Goal: Transaction & Acquisition: Purchase product/service

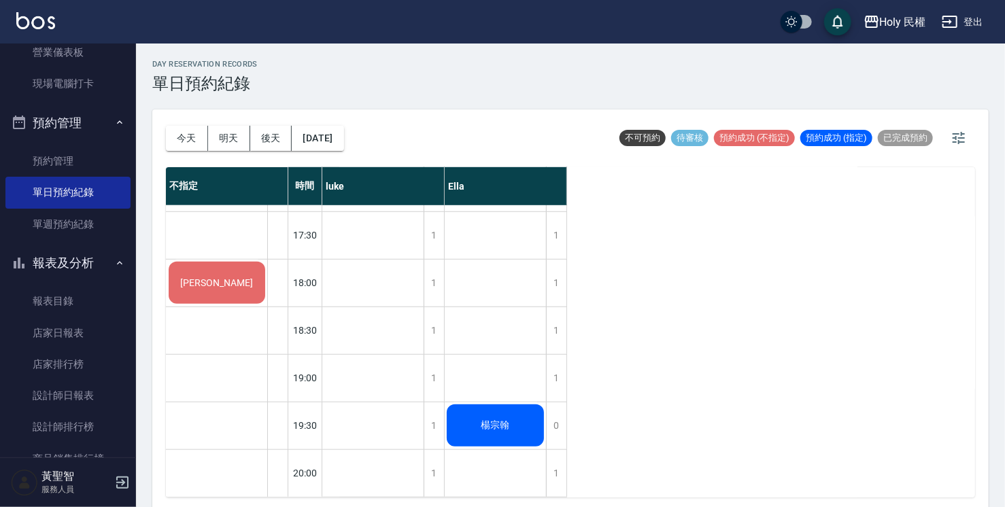
scroll to position [207, 0]
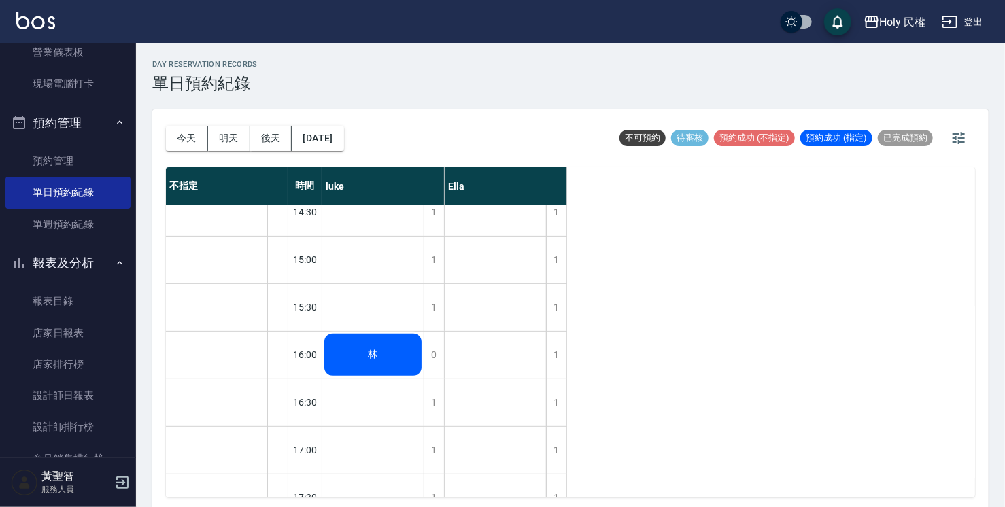
click at [364, 353] on div "林" at bounding box center [372, 355] width 101 height 46
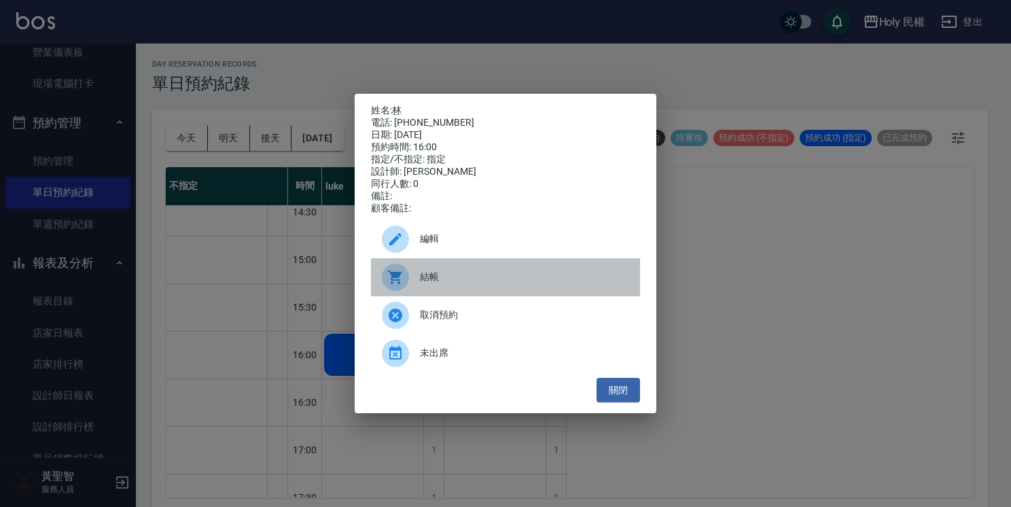
click at [449, 276] on span "結帳" at bounding box center [524, 277] width 209 height 14
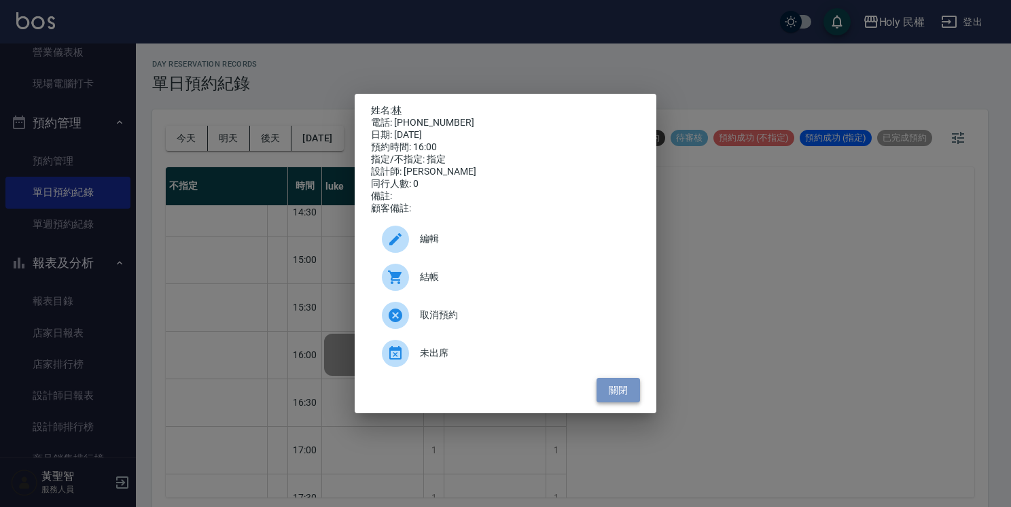
click at [617, 403] on button "關閉" at bounding box center [618, 390] width 43 height 25
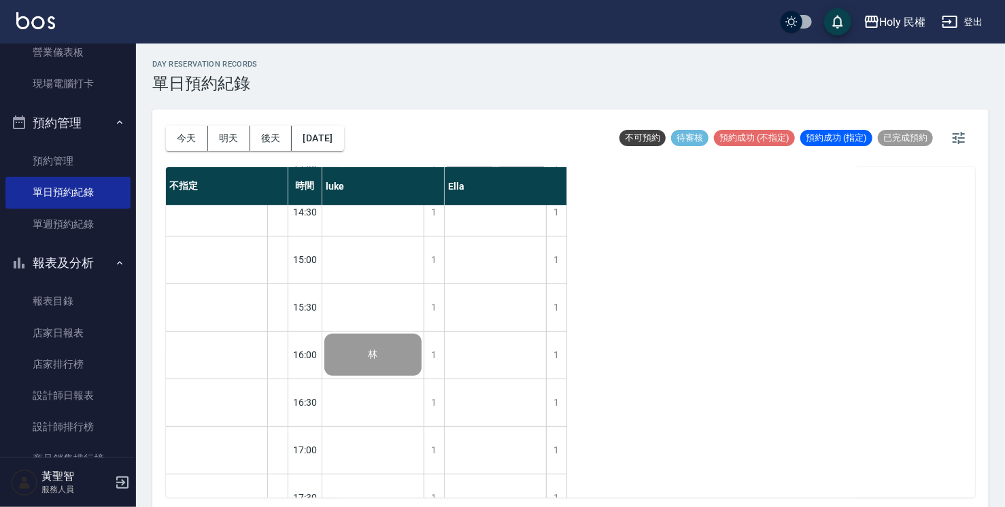
scroll to position [411, 0]
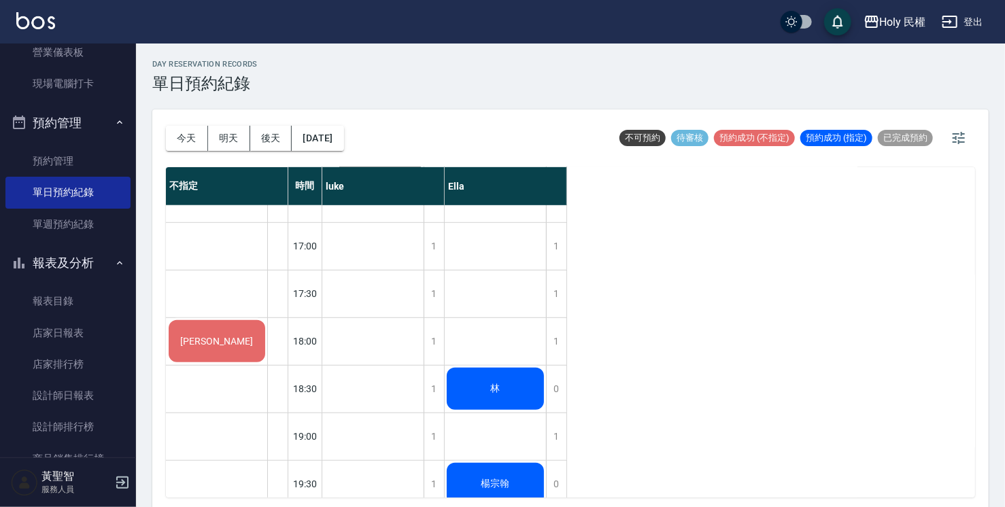
click at [538, 399] on div "林" at bounding box center [495, 389] width 101 height 46
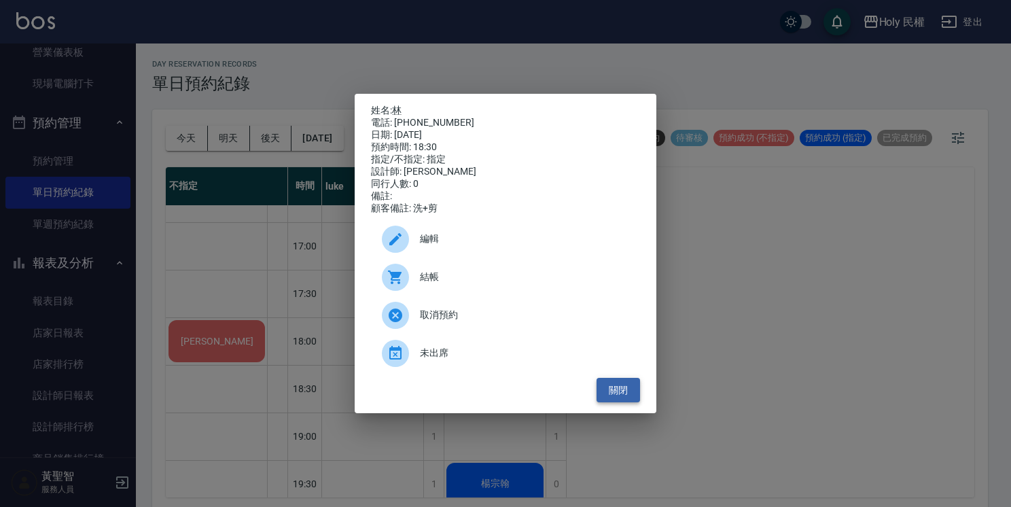
click at [620, 398] on button "關閉" at bounding box center [618, 390] width 43 height 25
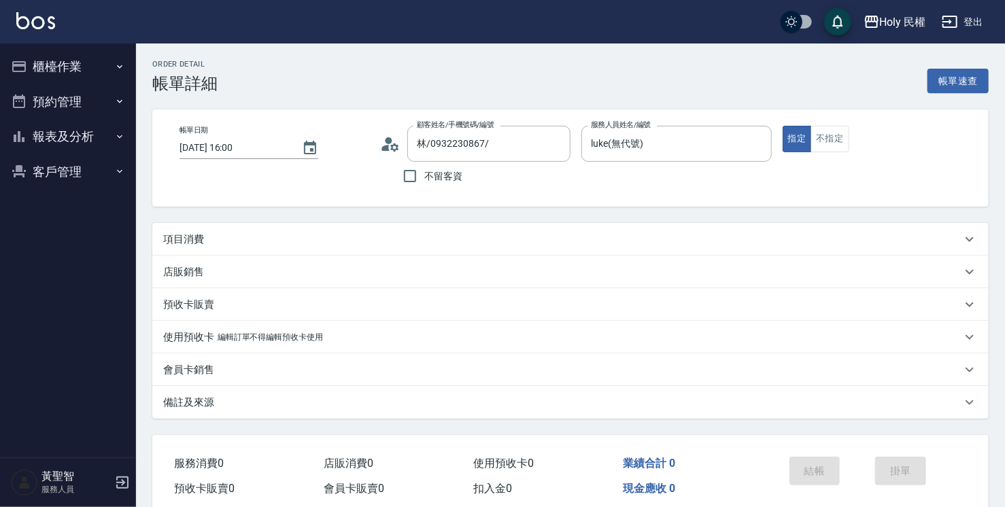
click at [384, 244] on div "項目消費" at bounding box center [562, 239] width 798 height 14
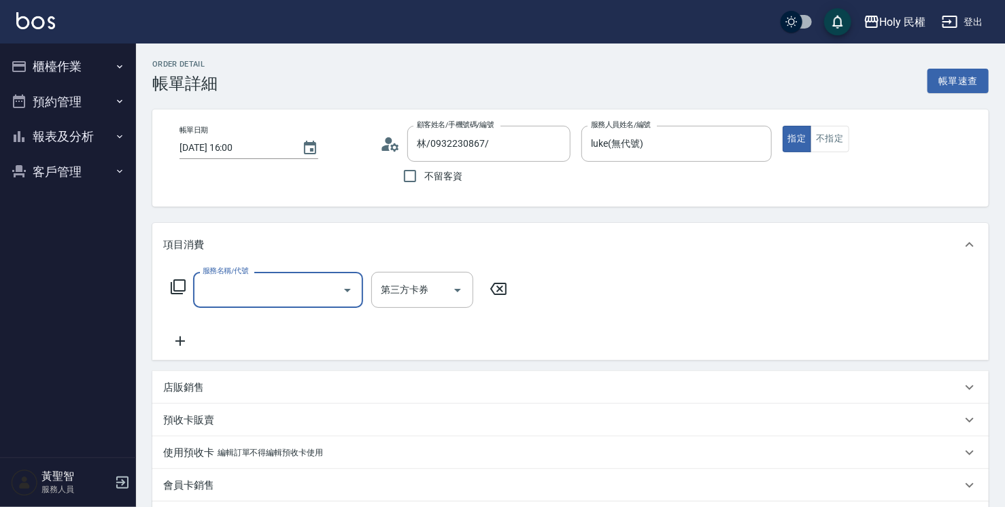
click at [324, 292] on input "服務名稱/代號" at bounding box center [267, 290] width 137 height 24
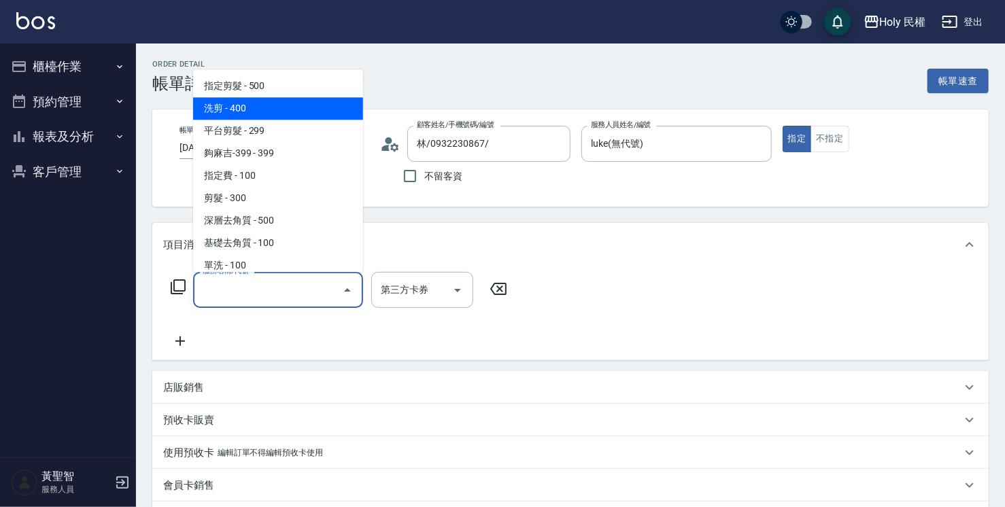
click at [261, 111] on span "洗剪 - 400" at bounding box center [278, 108] width 170 height 22
type input "洗剪(3)"
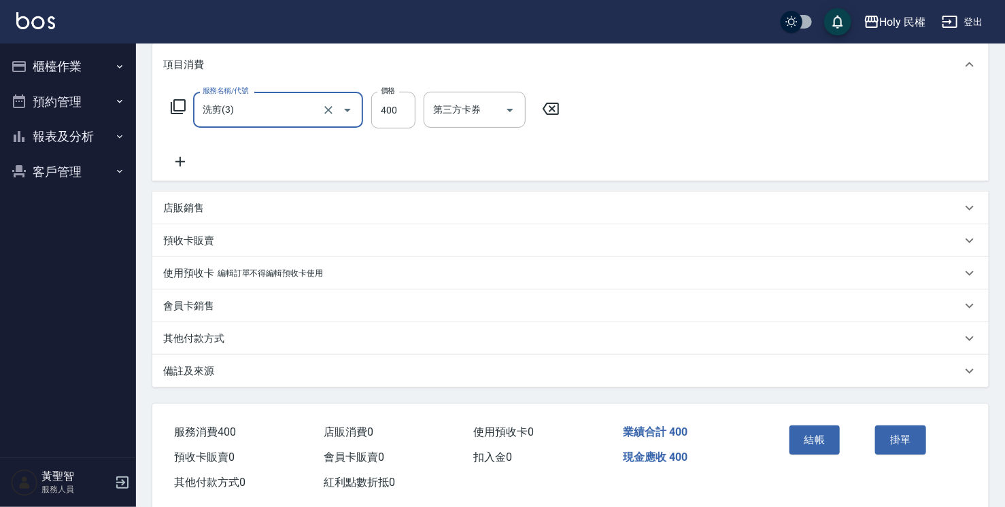
scroll to position [204, 0]
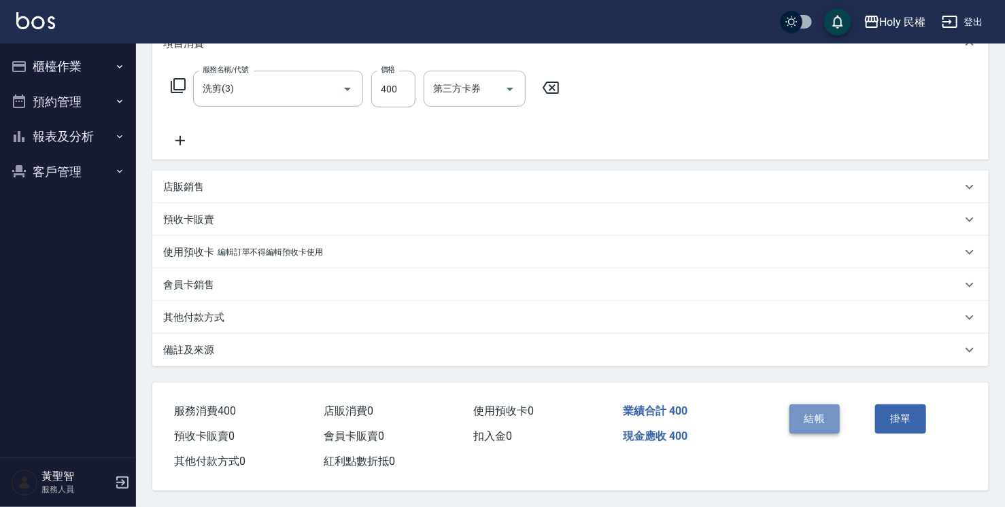
click at [814, 416] on button "結帳" at bounding box center [814, 418] width 51 height 29
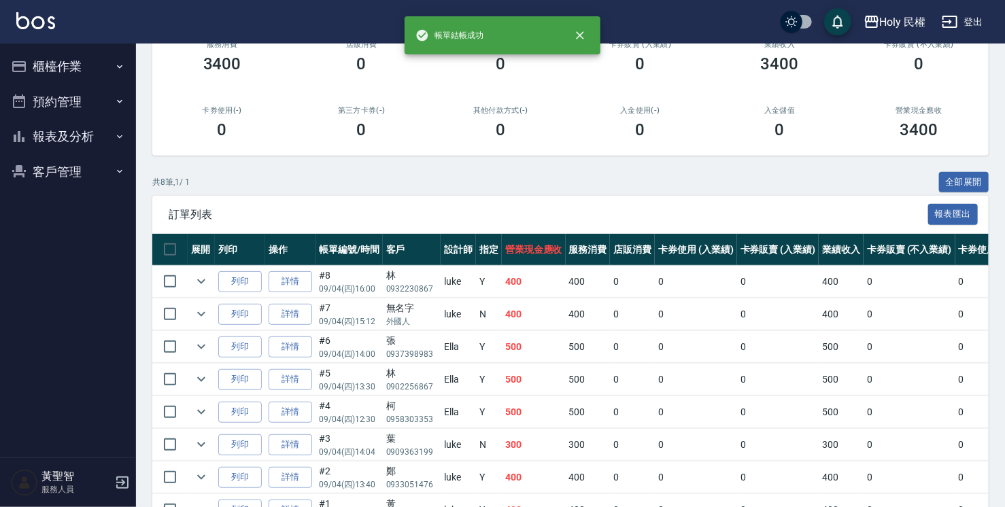
scroll to position [266, 0]
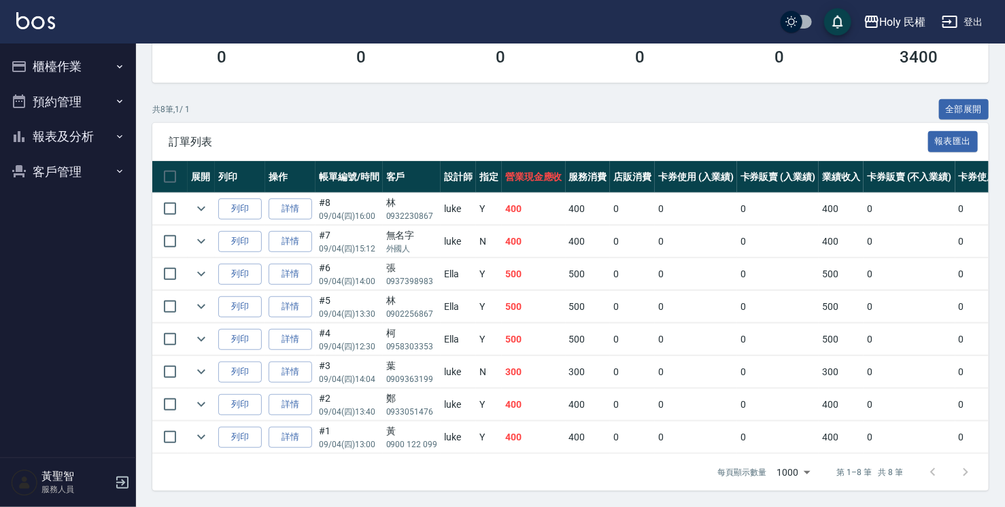
click at [89, 63] on button "櫃檯作業" at bounding box center [67, 66] width 125 height 35
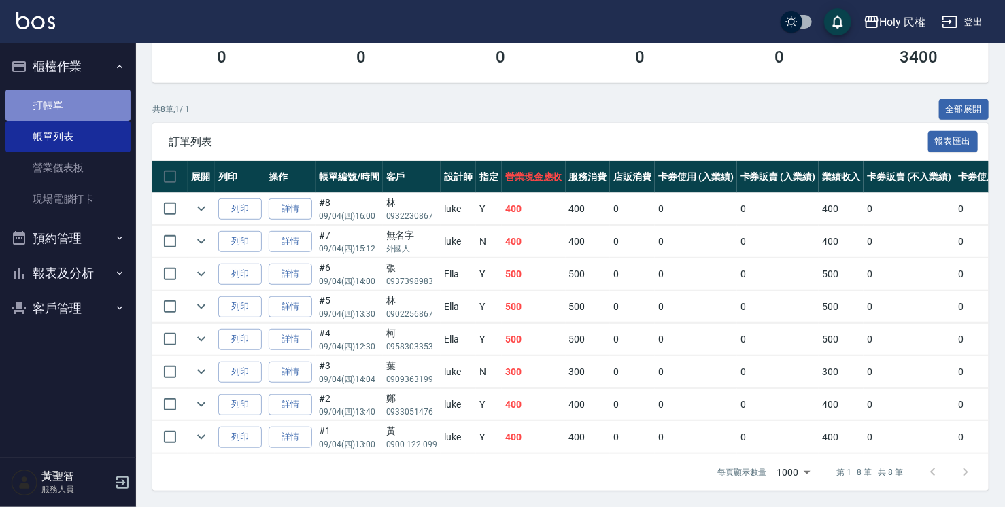
click at [68, 97] on link "打帳單" at bounding box center [67, 105] width 125 height 31
